Goal: Check status: Check status

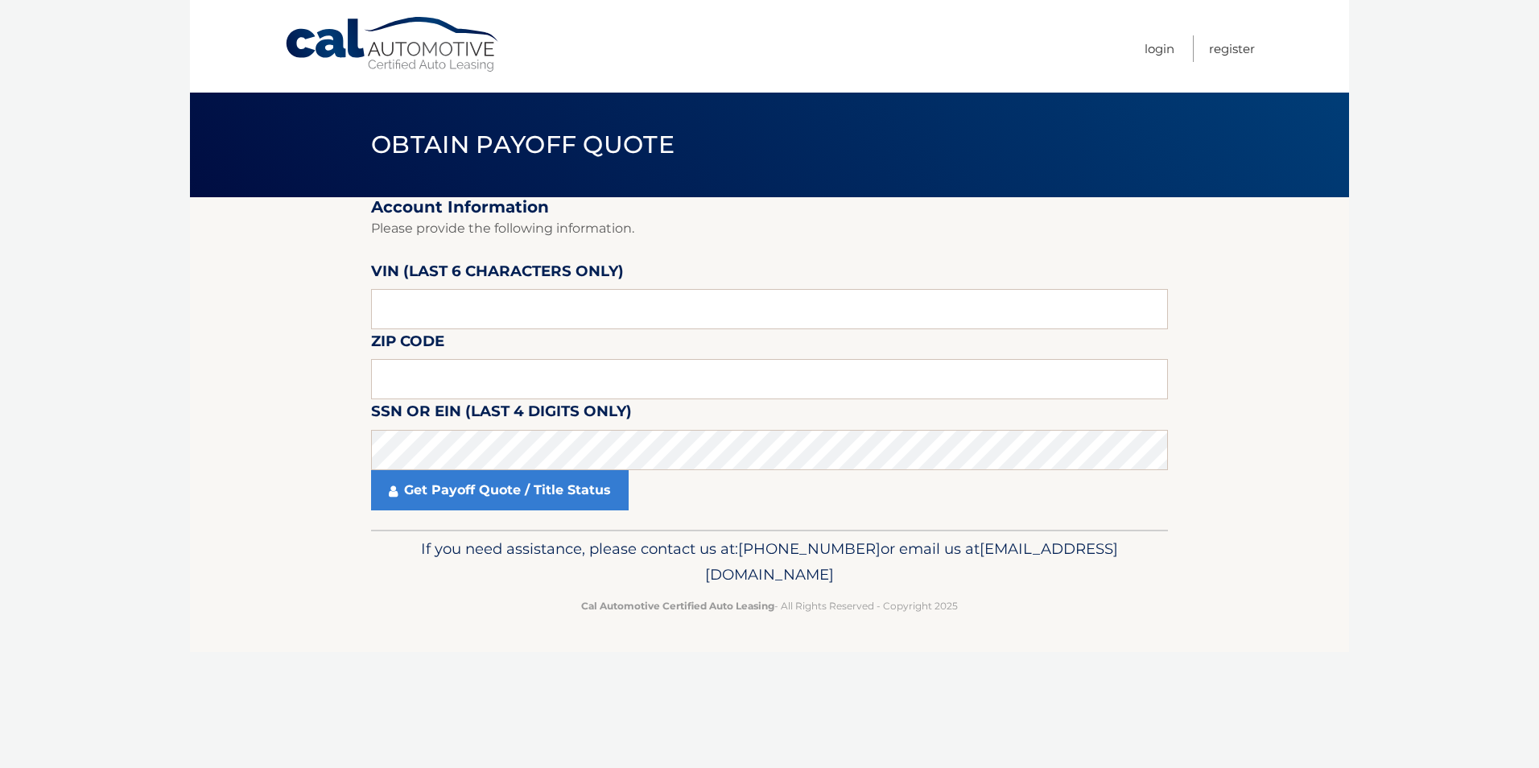
click at [442, 289] on label "VIN (last 6 characters only)" at bounding box center [497, 274] width 253 height 30
click at [442, 303] on input "text" at bounding box center [769, 309] width 797 height 40
click at [440, 347] on label "Zip Code" at bounding box center [407, 344] width 73 height 30
click at [439, 376] on input "text" at bounding box center [769, 379] width 797 height 40
type input "08857"
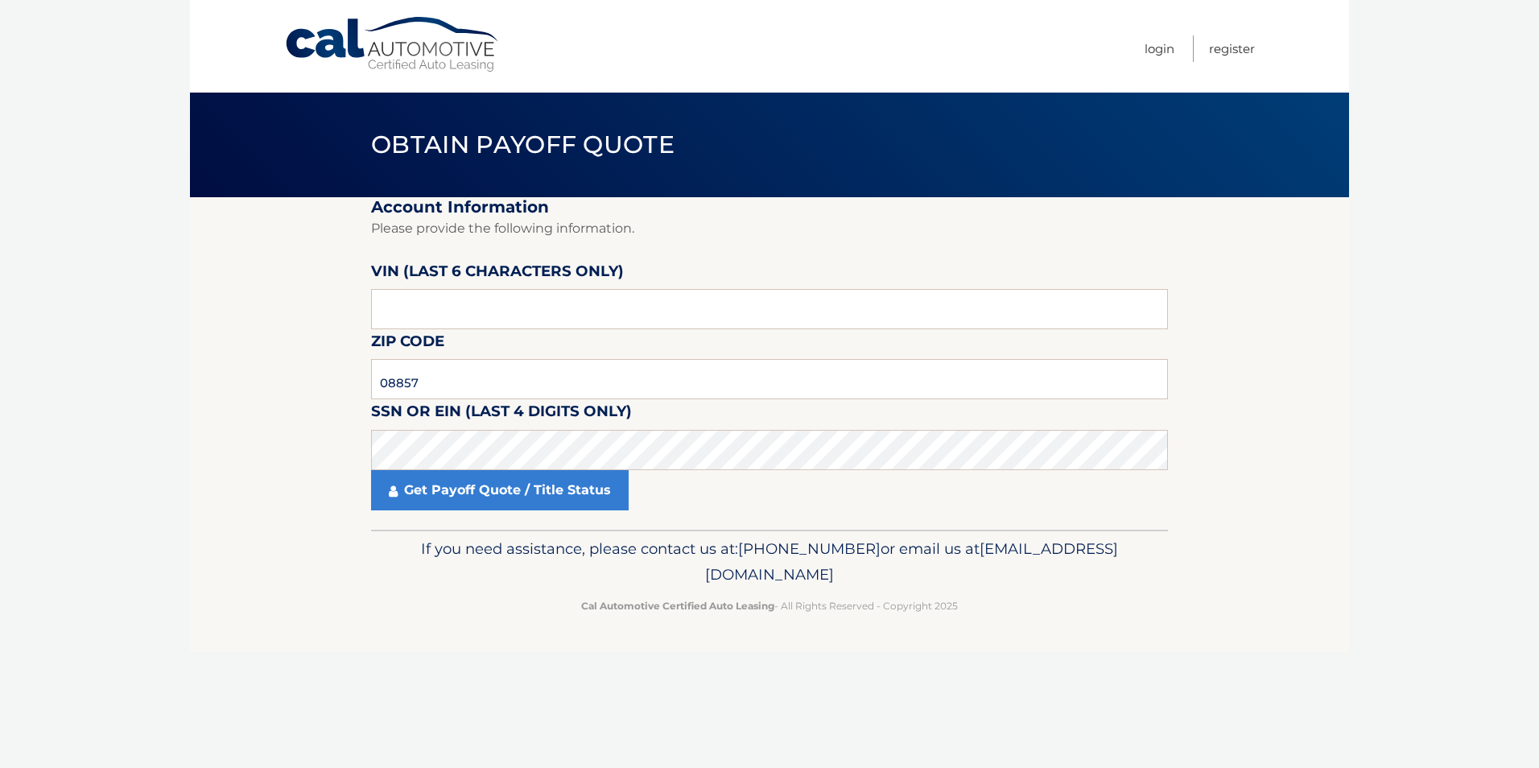
click at [399, 621] on footer "If you need assistance, please contact us at: 609-807-3200 or email us at Custo…" at bounding box center [769, 591] width 1159 height 122
click at [450, 481] on link "Get Payoff Quote / Title Status" at bounding box center [500, 490] width 258 height 40
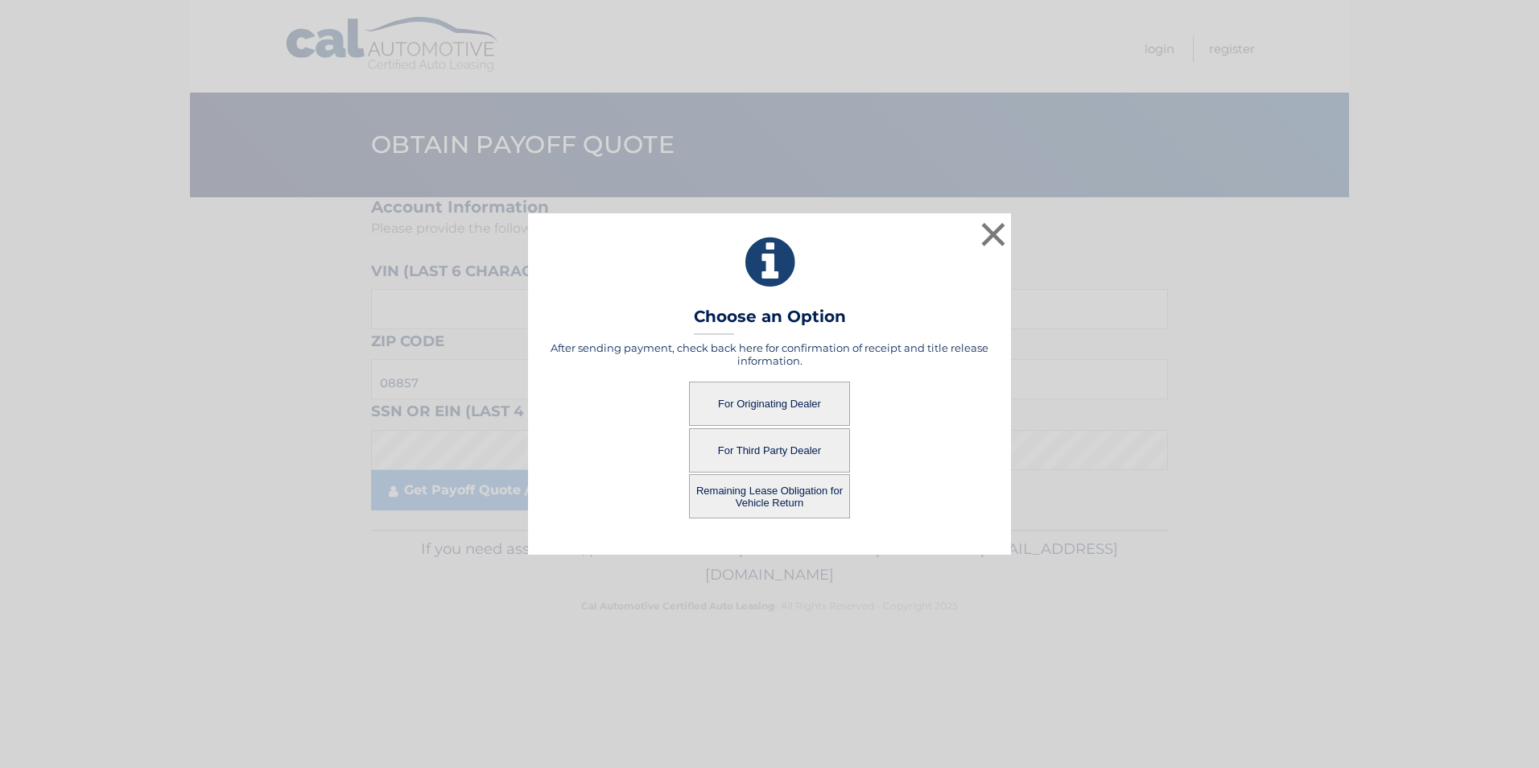
click at [733, 395] on button "For Originating Dealer" at bounding box center [769, 404] width 161 height 44
click at [745, 402] on button "For Originating Dealer" at bounding box center [769, 404] width 161 height 44
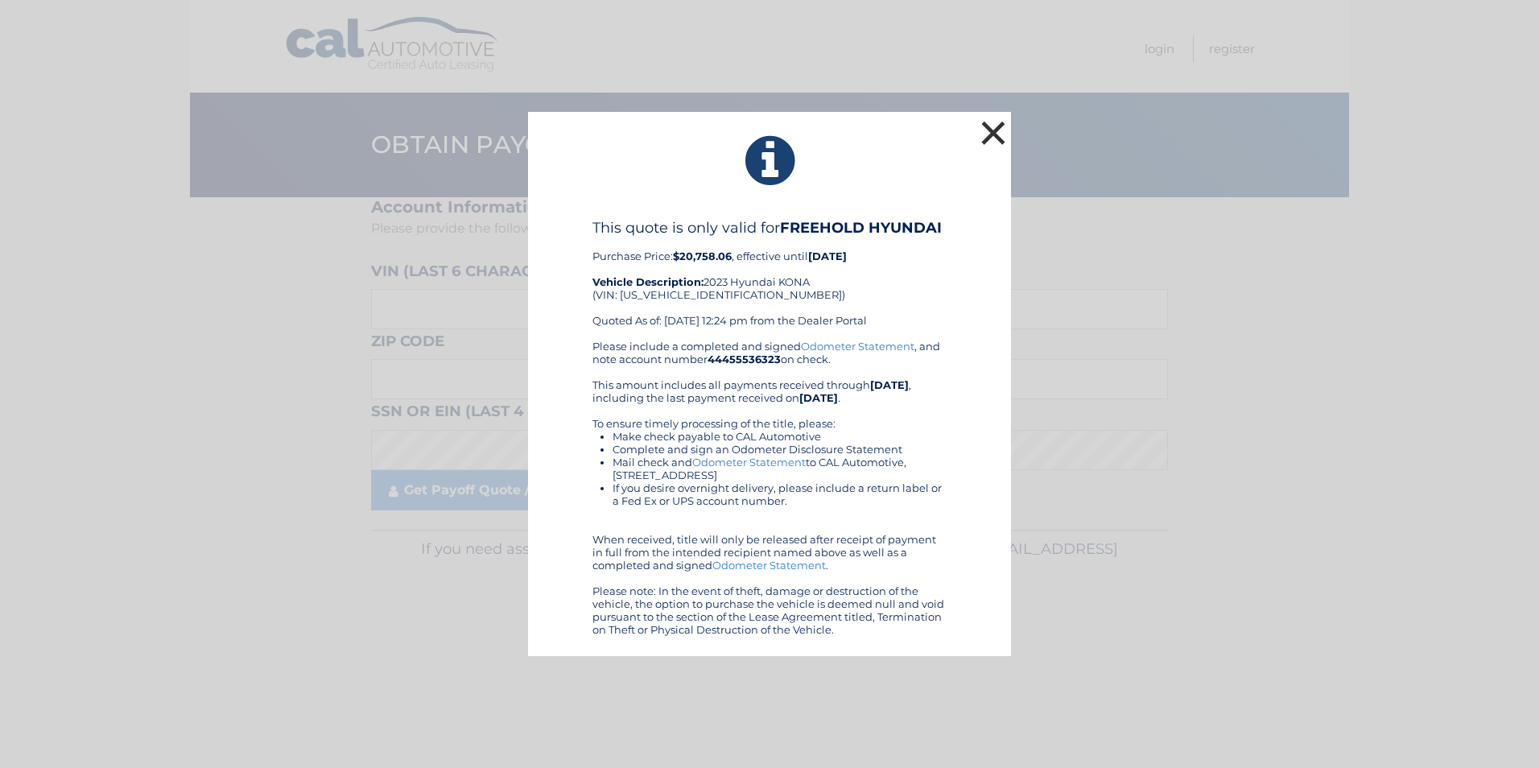
click at [993, 123] on button "×" at bounding box center [993, 133] width 32 height 32
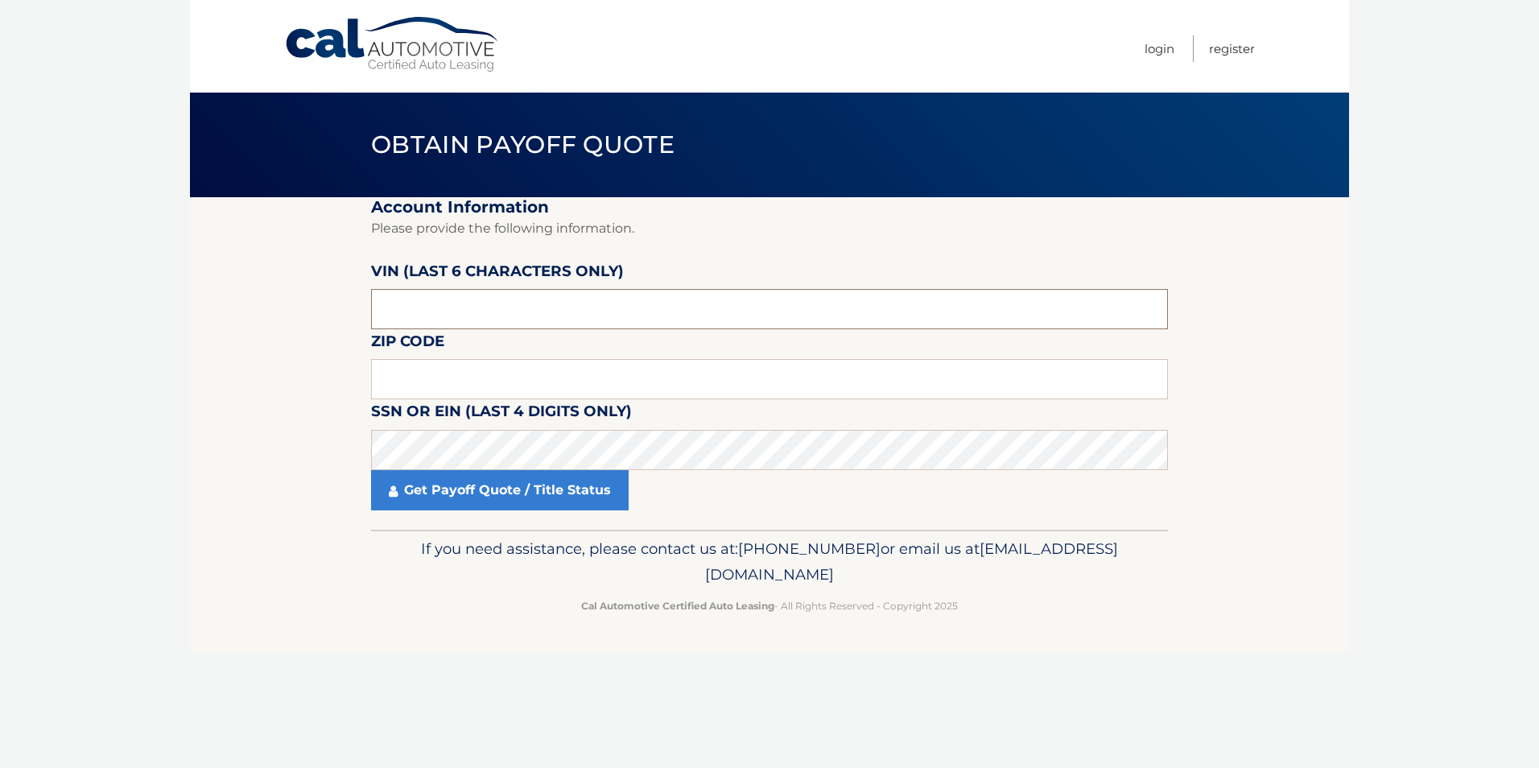
click at [465, 308] on input "text" at bounding box center [769, 309] width 797 height 40
click at [480, 384] on input "text" at bounding box center [769, 379] width 797 height 40
type input "08857"
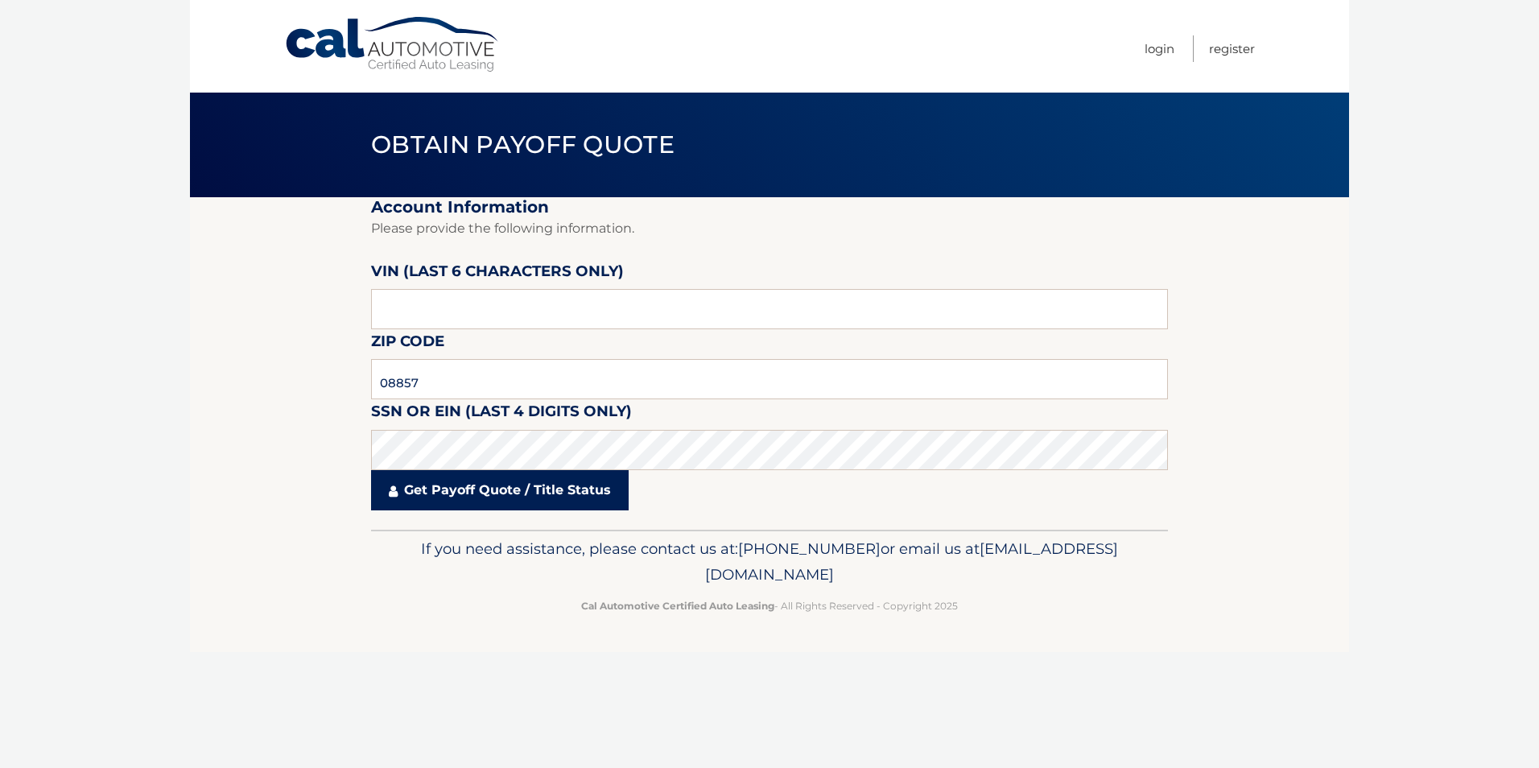
click at [461, 502] on link "Get Payoff Quote / Title Status" at bounding box center [500, 490] width 258 height 40
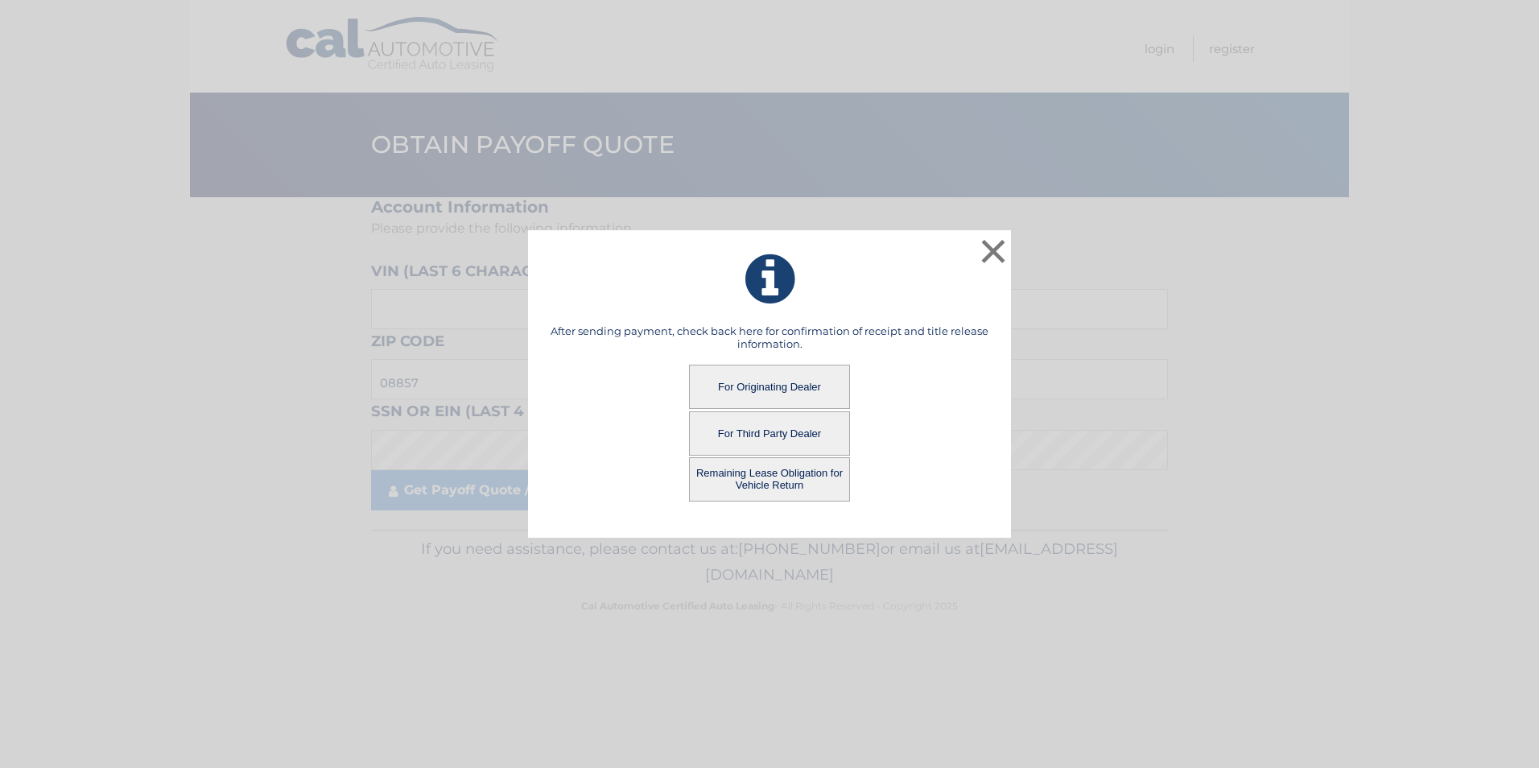
click at [775, 482] on button "Remaining Lease Obligation for Vehicle Return" at bounding box center [769, 479] width 161 height 44
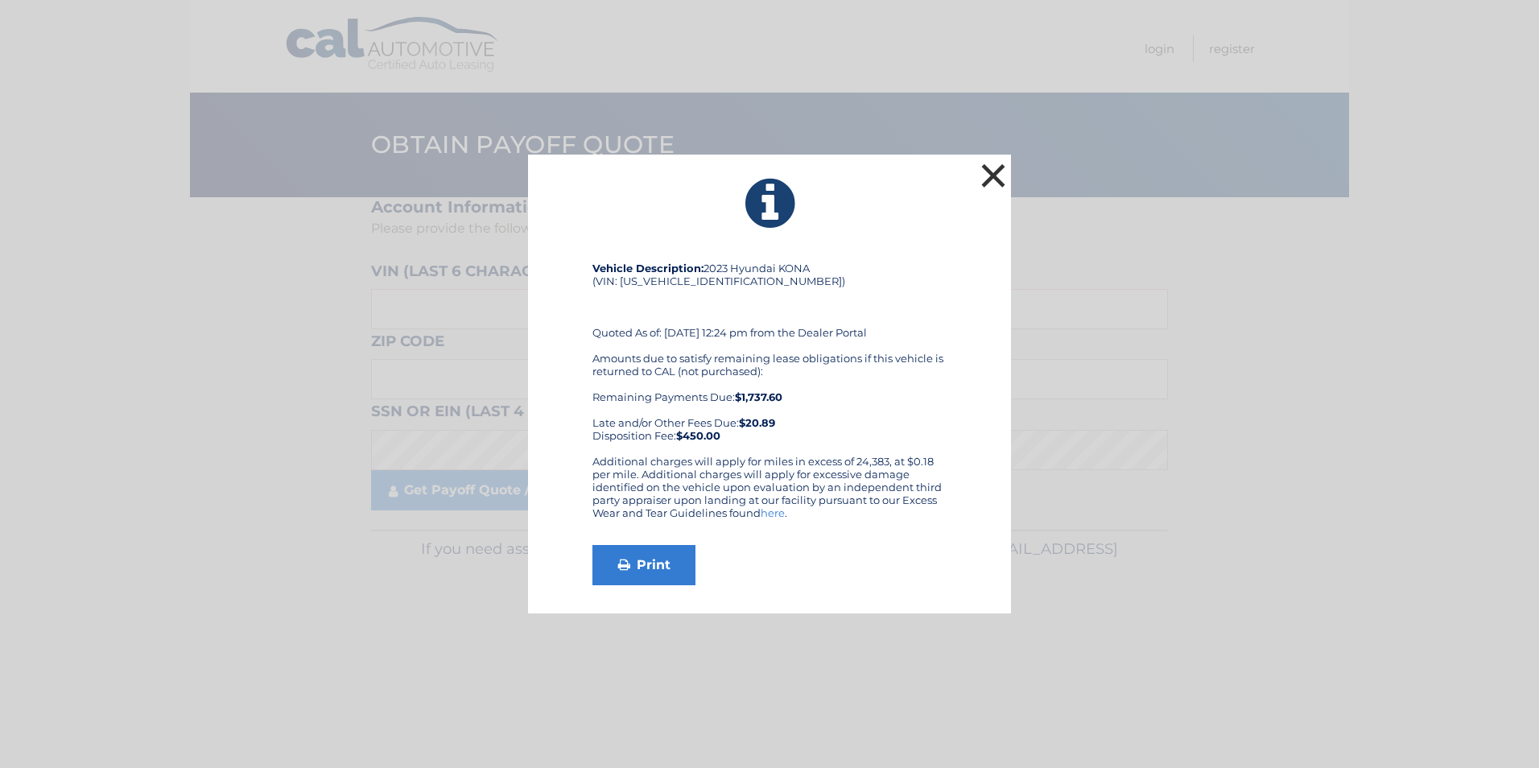
click at [990, 171] on button "×" at bounding box center [993, 175] width 32 height 32
